Goal: Task Accomplishment & Management: Manage account settings

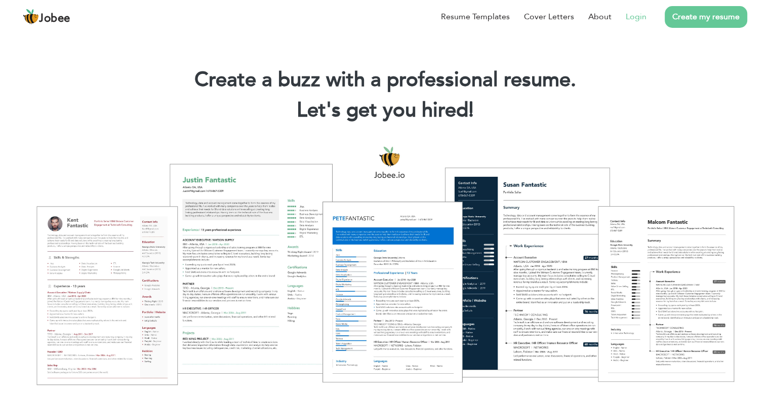
click at [640, 18] on link "Login" at bounding box center [636, 17] width 21 height 12
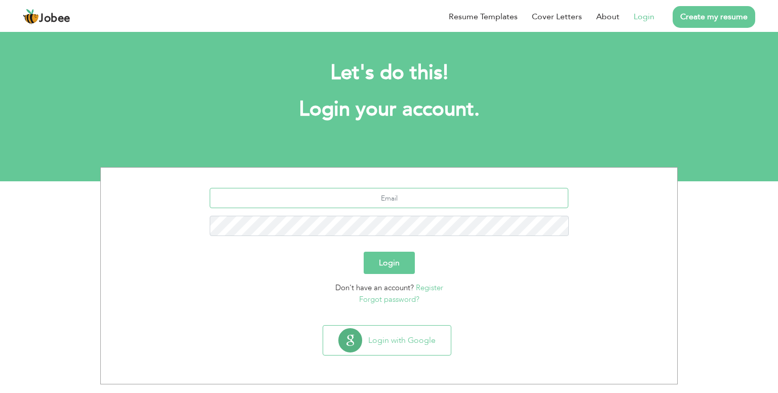
click at [349, 197] on input "text" at bounding box center [389, 198] width 359 height 20
type input "[EMAIL_ADDRESS][DOMAIN_NAME]"
click at [364, 252] on button "Login" at bounding box center [389, 263] width 51 height 22
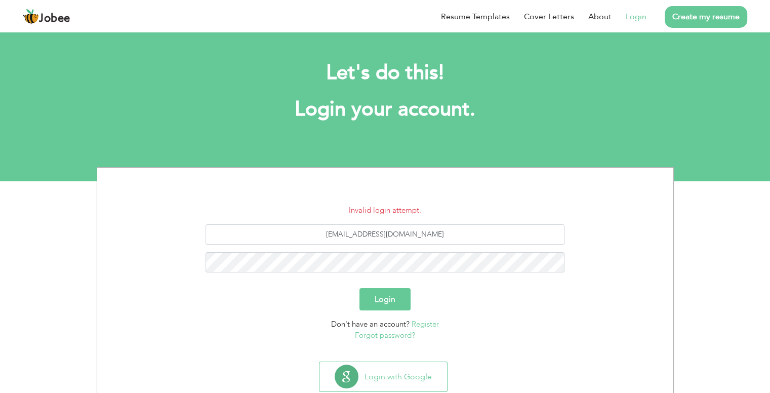
click at [381, 335] on link "Forgot password?" at bounding box center [385, 335] width 60 height 10
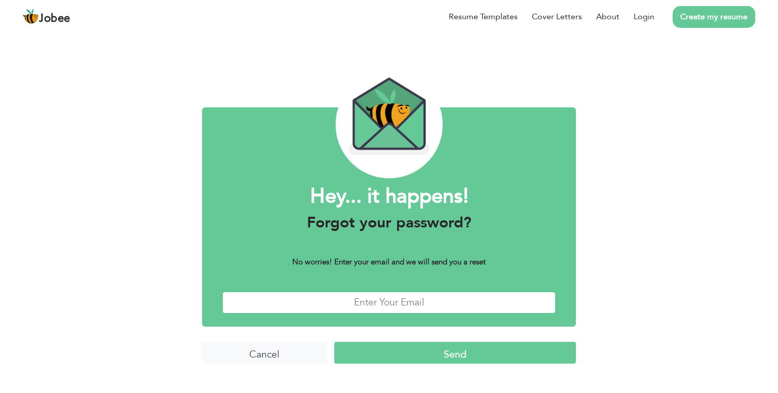
click at [361, 304] on input "text" at bounding box center [388, 303] width 333 height 22
type input "[EMAIL_ADDRESS][DOMAIN_NAME]"
click at [391, 361] on input "Send" at bounding box center [455, 353] width 242 height 22
